Goal: Task Accomplishment & Management: Complete application form

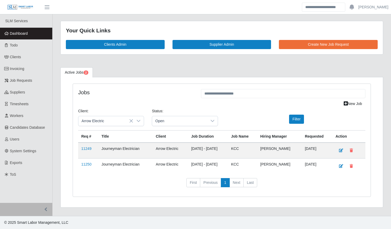
click at [40, 35] on link "Dashboard" at bounding box center [26, 34] width 52 height 12
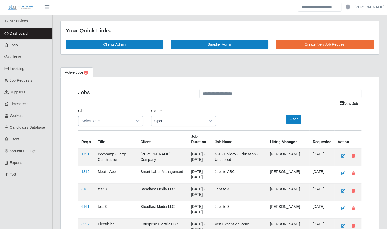
click at [111, 117] on span "Select One" at bounding box center [105, 121] width 54 height 10
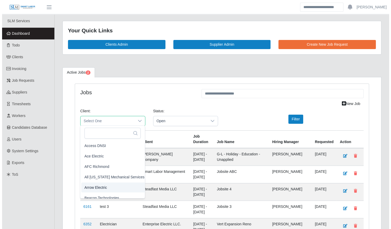
scroll to position [5, 0]
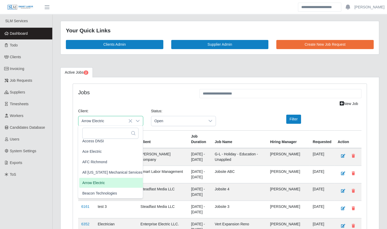
click at [98, 183] on span "Arrow Electric" at bounding box center [93, 182] width 22 height 5
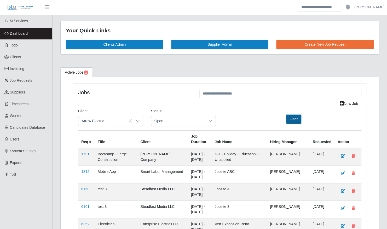
click at [295, 120] on button "Filter" at bounding box center [293, 119] width 15 height 9
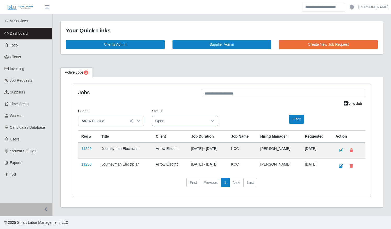
click at [193, 121] on span "Open" at bounding box center [179, 121] width 55 height 10
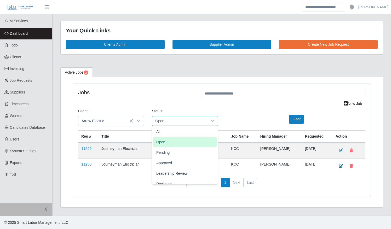
click at [193, 121] on span "Open" at bounding box center [179, 121] width 55 height 10
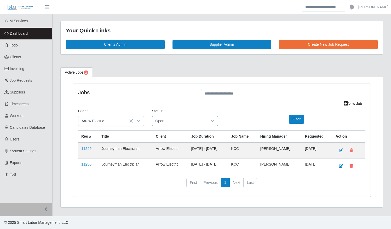
click at [188, 122] on span "Open" at bounding box center [179, 121] width 55 height 10
click at [181, 153] on li "Pending" at bounding box center [185, 153] width 64 height 10
click at [295, 119] on button "Filter" at bounding box center [296, 119] width 15 height 9
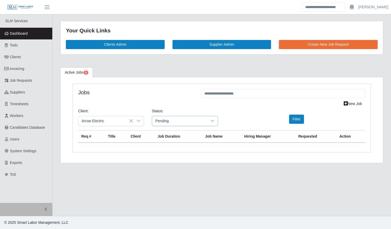
click at [213, 123] on div at bounding box center [212, 121] width 10 height 10
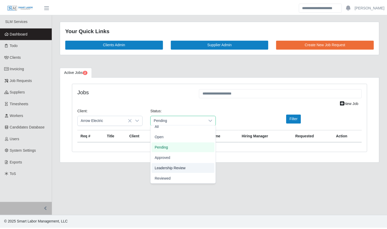
scroll to position [16, 0]
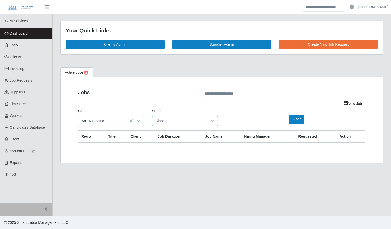
click at [184, 182] on li "Closed" at bounding box center [185, 178] width 64 height 10
click at [288, 119] on label at bounding box center [287, 118] width 1 height 5
click at [298, 118] on button "Filter" at bounding box center [296, 119] width 15 height 9
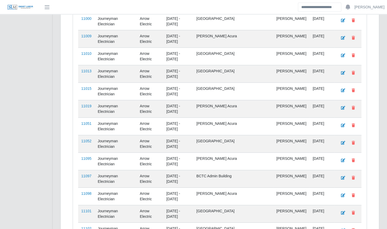
scroll to position [1069, 0]
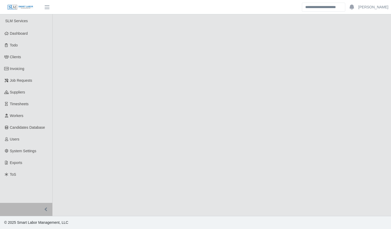
select select "******"
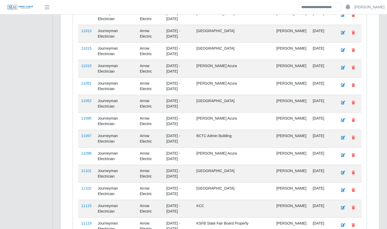
scroll to position [1069, 0]
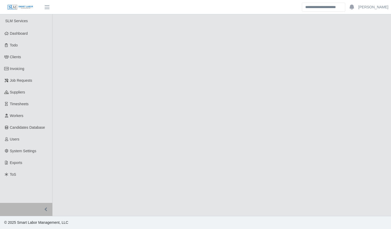
select select "******"
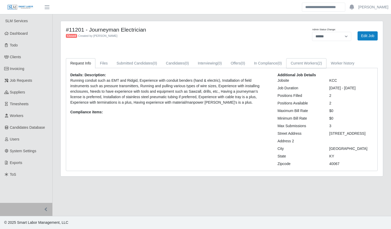
click at [315, 66] on link "Current Workers (2)" at bounding box center [306, 63] width 40 height 10
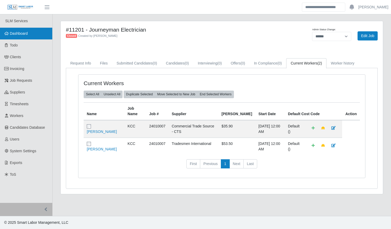
click at [17, 35] on span "Dashboard" at bounding box center [19, 33] width 18 height 4
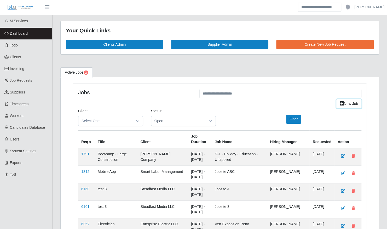
click at [347, 106] on link "New Job" at bounding box center [348, 103] width 25 height 9
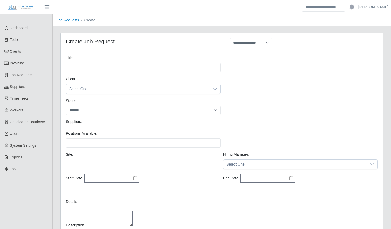
select select
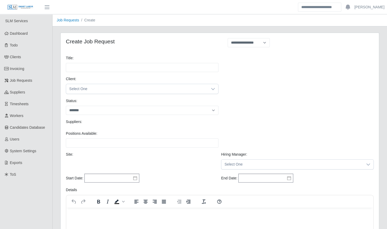
click at [122, 97] on div "Client: Select One" at bounding box center [220, 87] width 311 height 22
click at [117, 94] on div "Client: Select One" at bounding box center [220, 87] width 311 height 22
click at [102, 88] on span "Select One" at bounding box center [137, 89] width 142 height 10
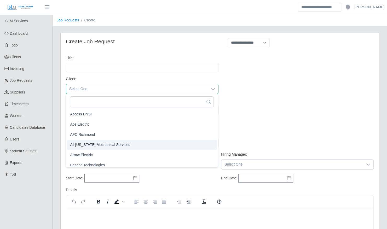
click at [98, 145] on span "All Florida Mechanical Services" at bounding box center [100, 144] width 60 height 5
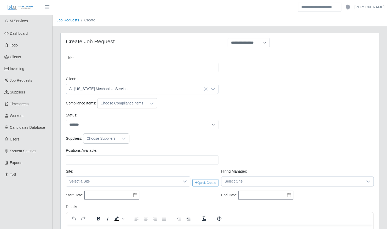
click at [102, 132] on div "Status: ******* ****" at bounding box center [220, 123] width 311 height 21
click at [95, 129] on div "Status: ******* ****" at bounding box center [220, 123] width 311 height 21
click at [217, 124] on select "******* ****" at bounding box center [142, 124] width 153 height 9
select select "****"
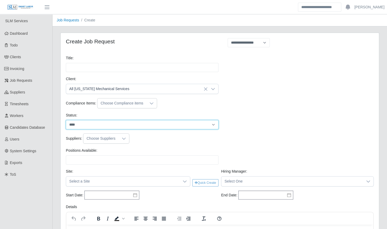
click at [66, 120] on select "******* ****" at bounding box center [142, 124] width 153 height 9
click at [117, 143] on div "Suppliers: Choose Suppliers" at bounding box center [220, 141] width 311 height 14
click at [122, 137] on icon at bounding box center [124, 139] width 4 height 4
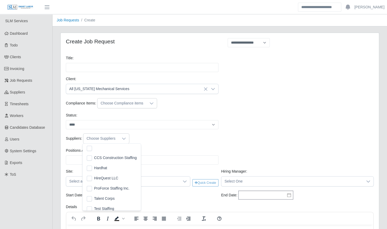
scroll to position [5, 3]
click at [117, 160] on span "CCS Construction Staffing" at bounding box center [115, 157] width 43 height 5
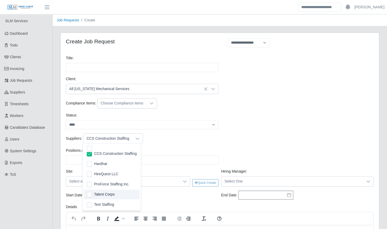
click at [115, 196] on li "Talent Corps" at bounding box center [112, 195] width 56 height 10
click at [218, 139] on div "Suppliers: CCS Construction Staffing, Talent Corps" at bounding box center [220, 139] width 311 height 10
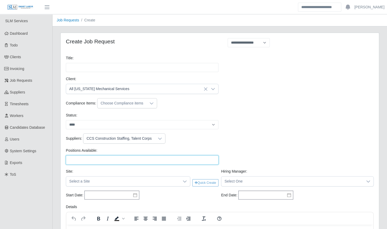
click at [156, 161] on input "Positions Available:" at bounding box center [142, 160] width 153 height 9
type input "*"
click at [222, 127] on div "Status: ******* ****" at bounding box center [220, 123] width 311 height 21
click at [144, 162] on input "*" at bounding box center [142, 160] width 153 height 9
type input "*"
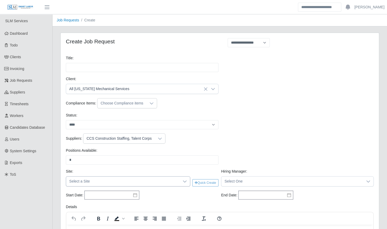
click at [183, 180] on icon at bounding box center [185, 182] width 4 height 4
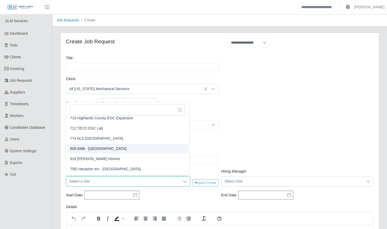
scroll to position [0, 0]
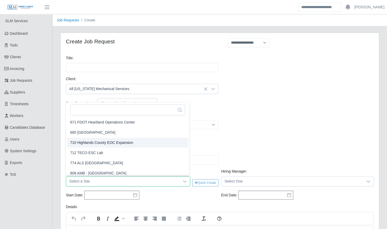
click at [267, 145] on div "Suppliers: CCS Construction Staffing, Talent Corps" at bounding box center [220, 141] width 311 height 14
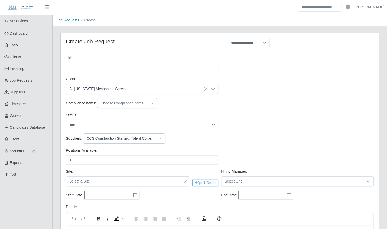
scroll to position [284, 0]
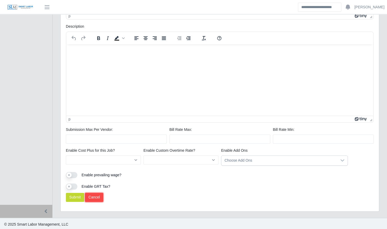
click at [93, 194] on link "Cancel" at bounding box center [94, 197] width 18 height 9
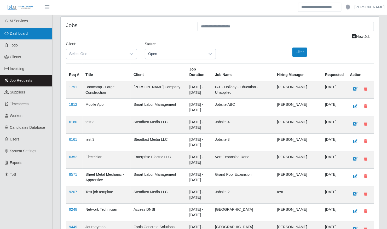
click at [34, 35] on link "Dashboard" at bounding box center [26, 34] width 52 height 12
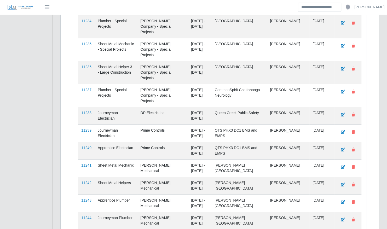
scroll to position [1446, 0]
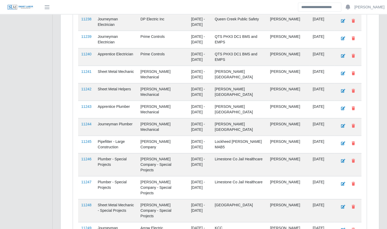
drag, startPoint x: 375, startPoint y: 63, endPoint x: 391, endPoint y: 90, distance: 31.2
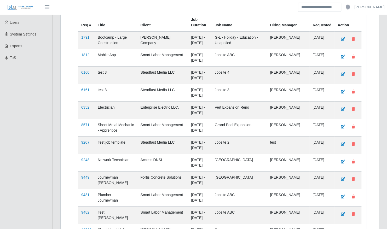
scroll to position [0, 0]
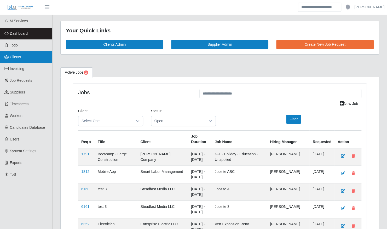
click at [17, 60] on link "Clients" at bounding box center [26, 57] width 52 height 12
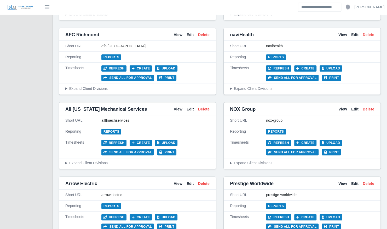
scroll to position [195, 0]
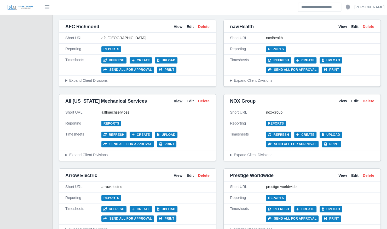
click at [179, 99] on link "View" at bounding box center [178, 101] width 9 height 5
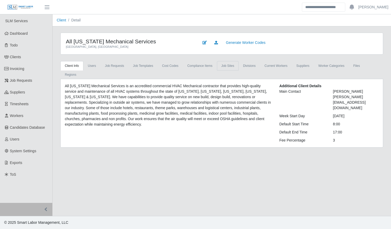
click at [219, 69] on link "job sites" at bounding box center [228, 65] width 22 height 9
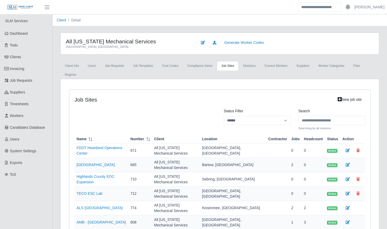
scroll to position [49, 0]
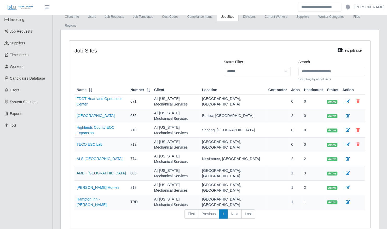
click at [100, 171] on link "AMB - [GEOGRAPHIC_DATA]" at bounding box center [101, 173] width 49 height 4
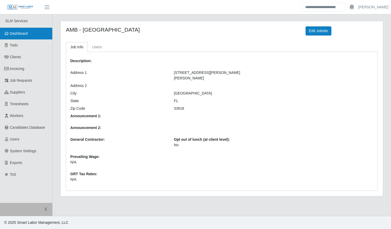
click at [25, 30] on link "Dashboard" at bounding box center [26, 34] width 52 height 12
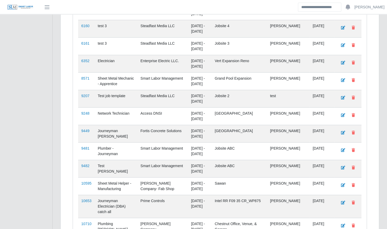
scroll to position [164, 0]
